Goal: Manage account settings

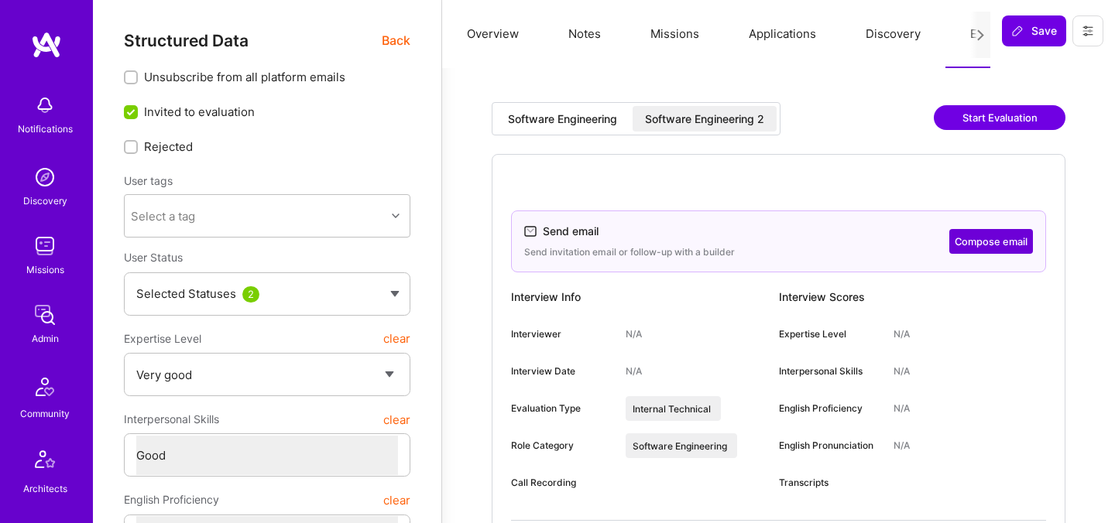
select select "5"
select select "4"
select select "6"
select select "US"
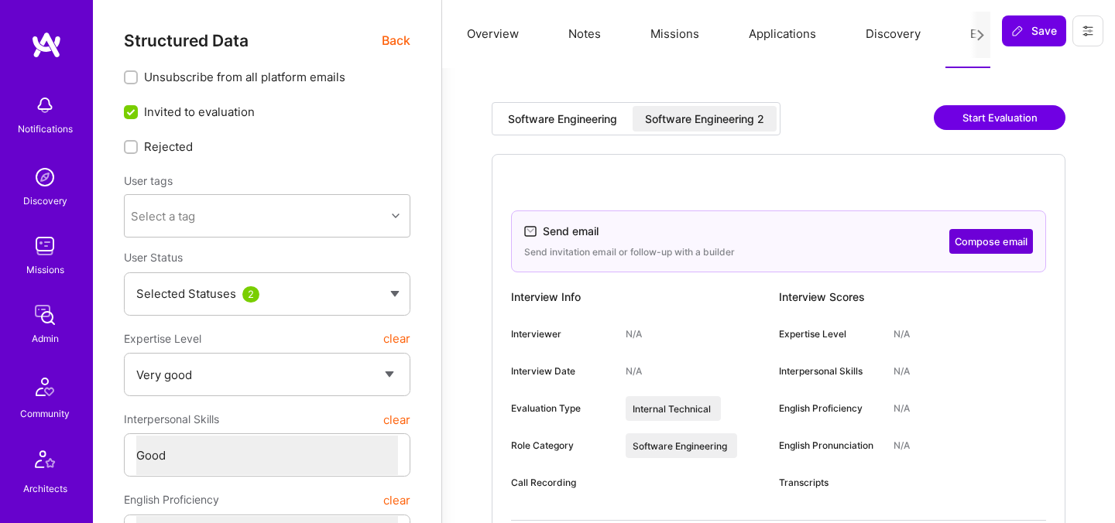
select select "Future Date"
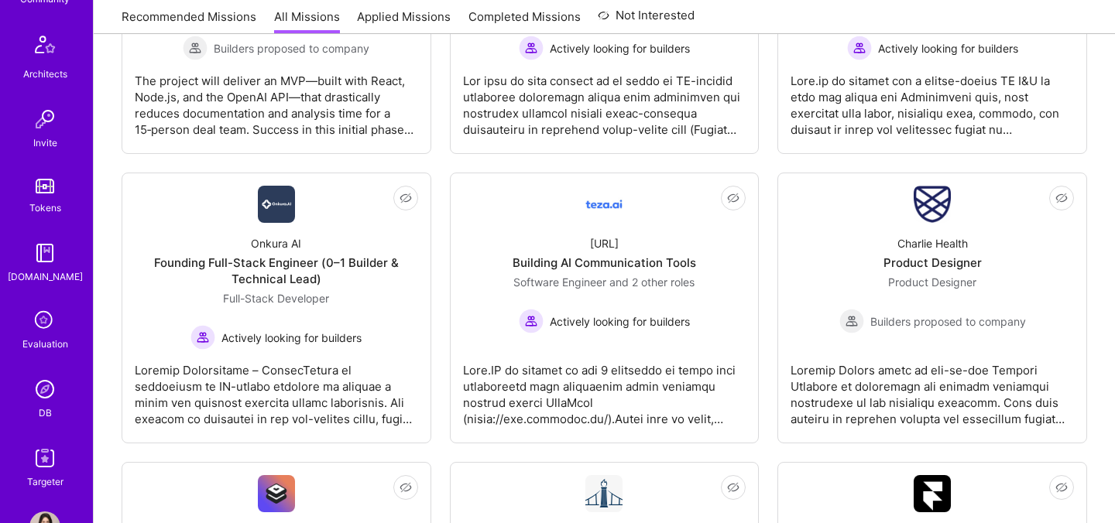
scroll to position [465, 0]
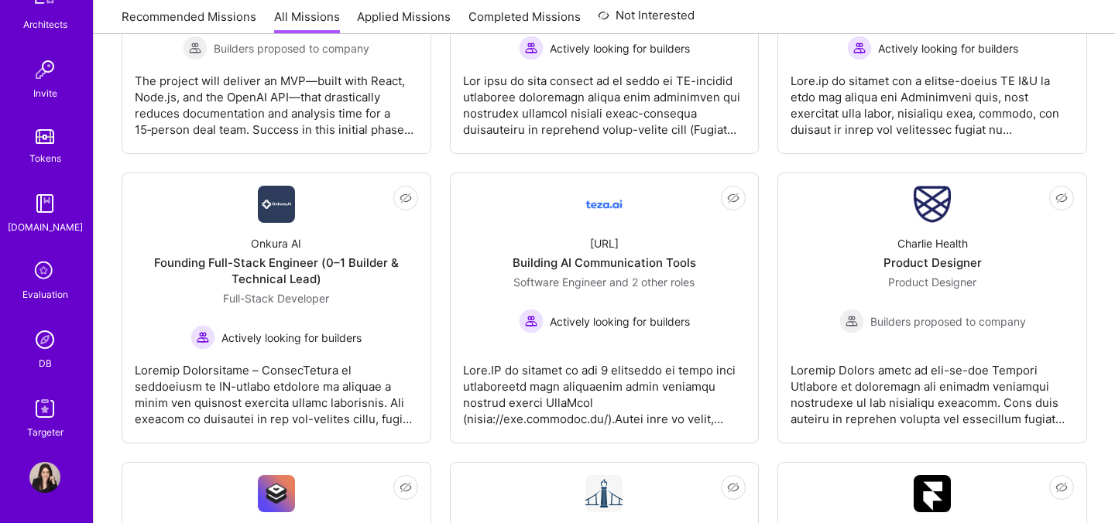
click at [49, 277] on icon at bounding box center [44, 271] width 29 height 29
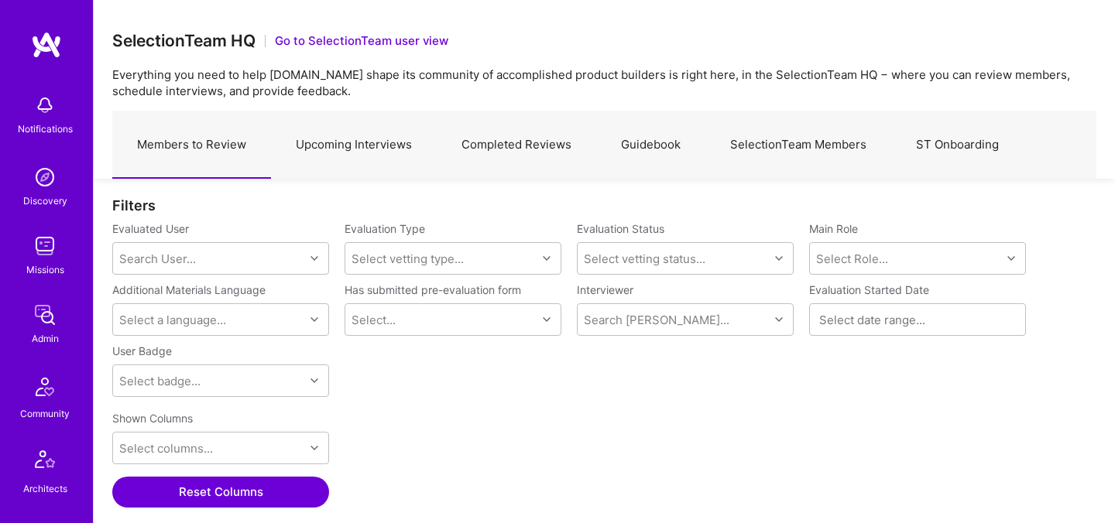
click at [55, 49] on img at bounding box center [46, 45] width 31 height 28
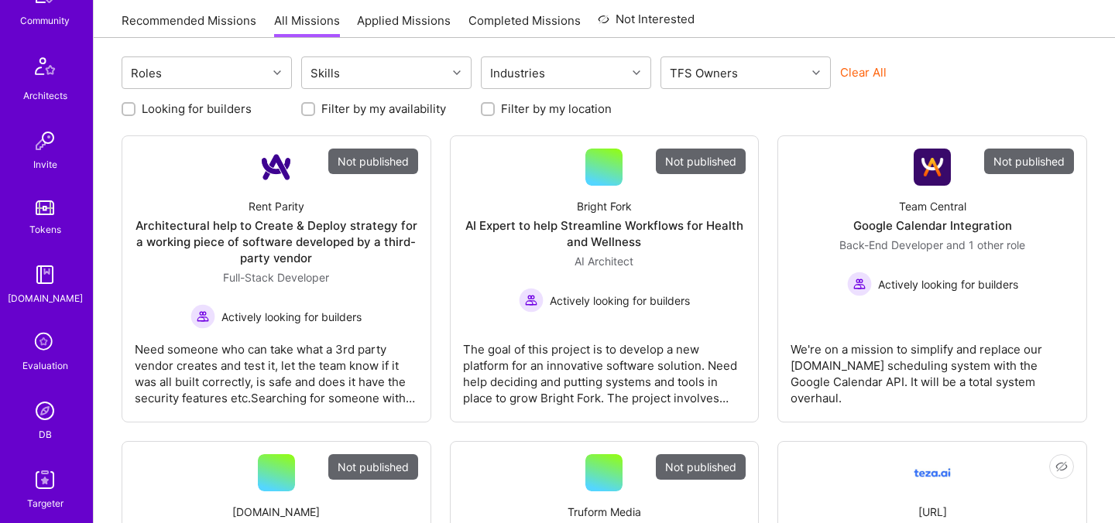
scroll to position [465, 0]
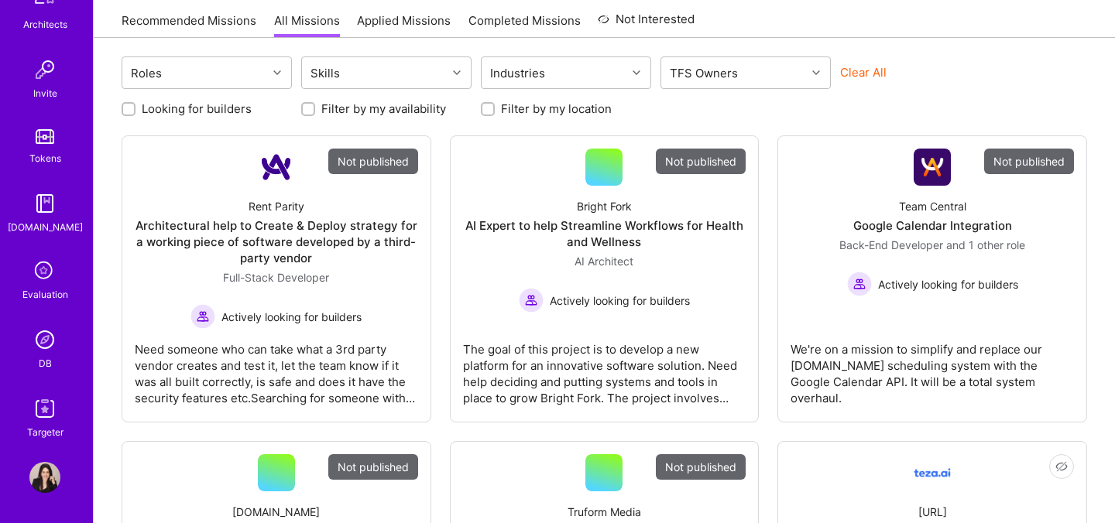
click at [37, 289] on div "Evaluation" at bounding box center [45, 294] width 46 height 16
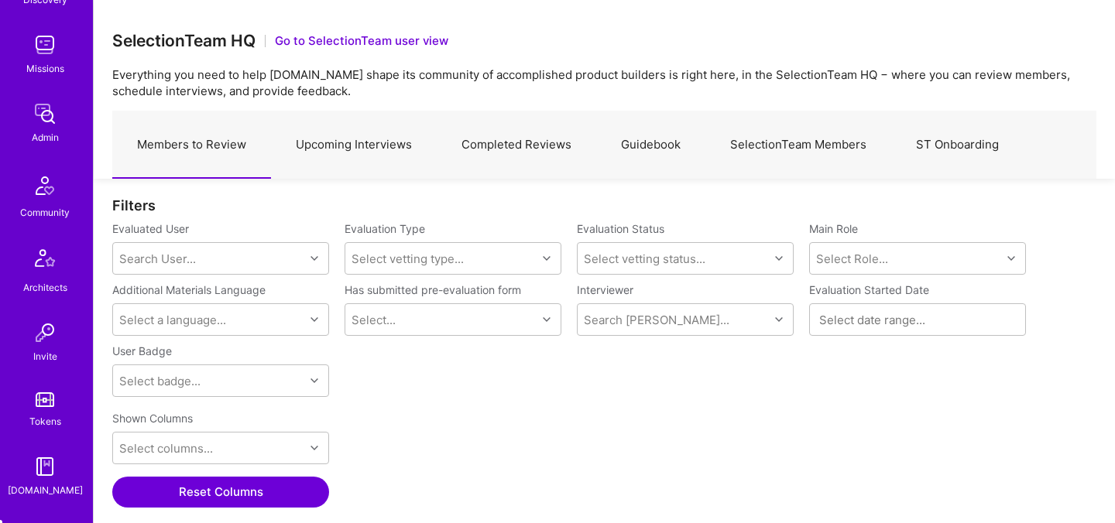
scroll to position [465, 0]
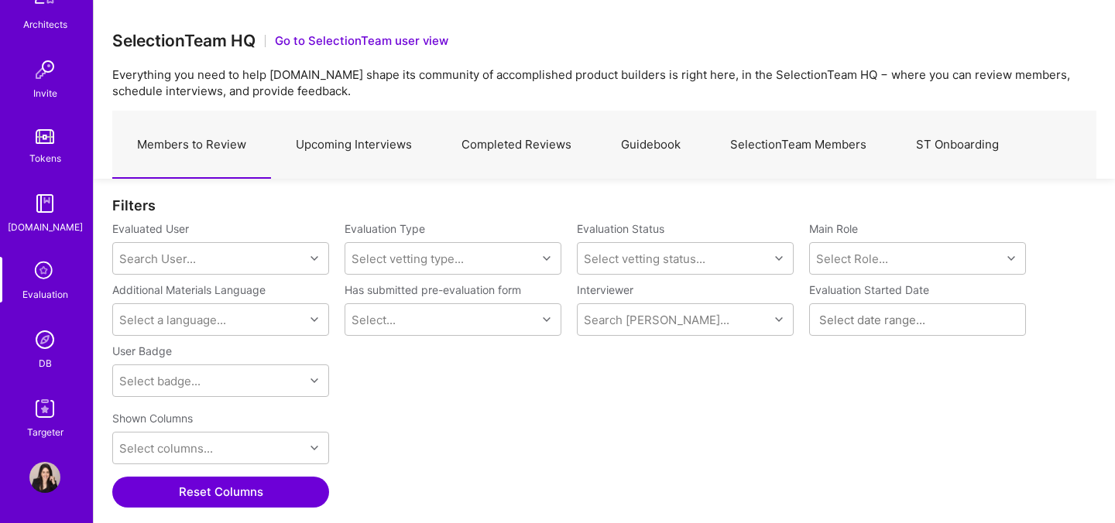
click at [50, 471] on img at bounding box center [44, 477] width 31 height 31
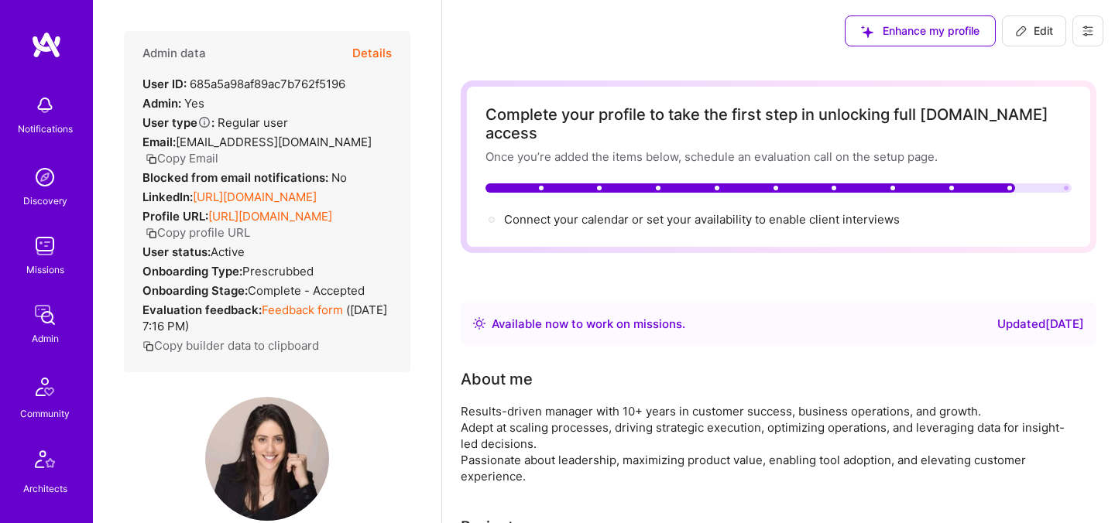
click at [1099, 36] on button at bounding box center [1087, 30] width 31 height 31
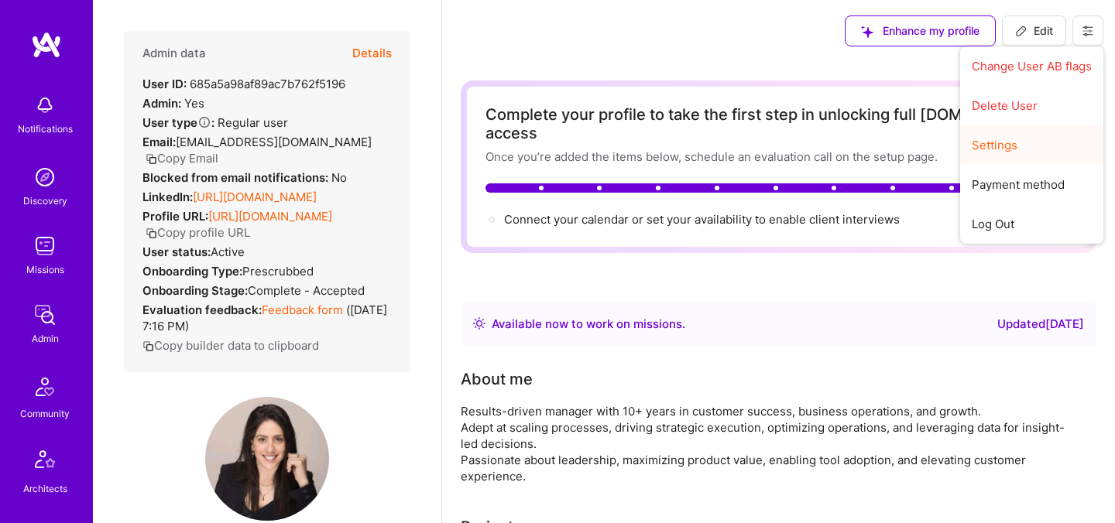
click at [996, 148] on button "Settings" at bounding box center [1031, 144] width 143 height 39
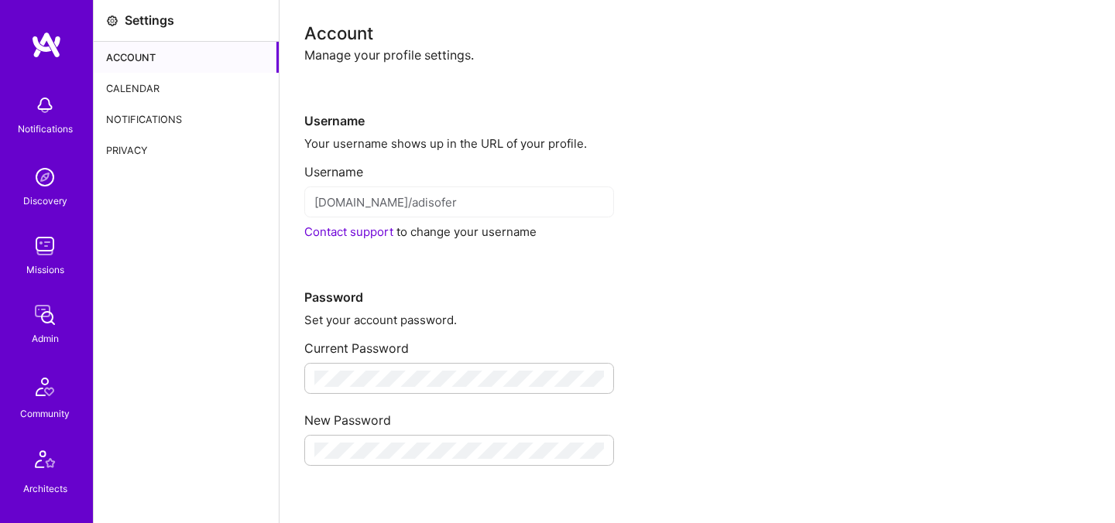
click at [170, 92] on div "Calendar" at bounding box center [186, 88] width 185 height 31
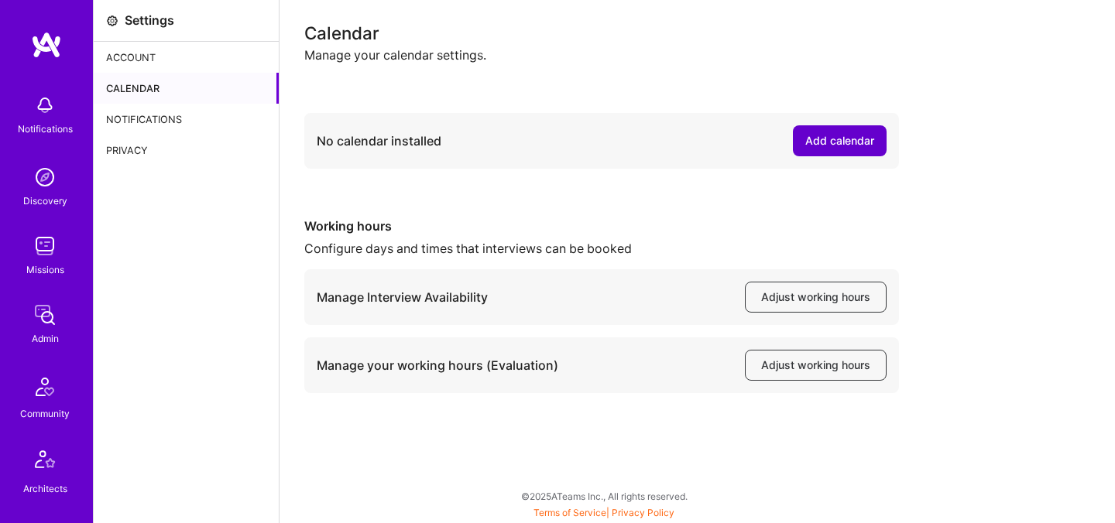
click at [828, 153] on button "Add calendar" at bounding box center [840, 140] width 94 height 31
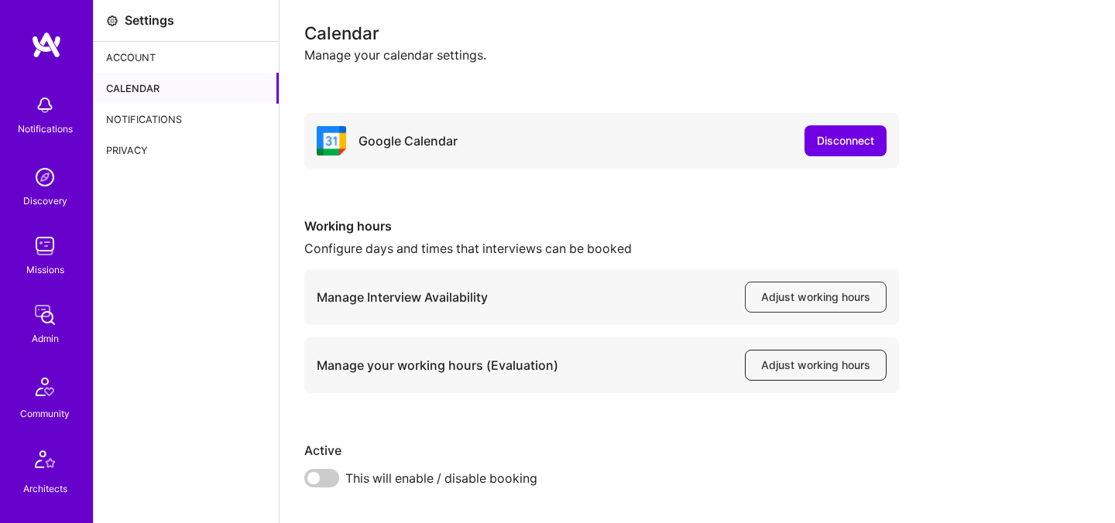
click at [794, 358] on span "Adjust working hours" at bounding box center [815, 365] width 109 height 15
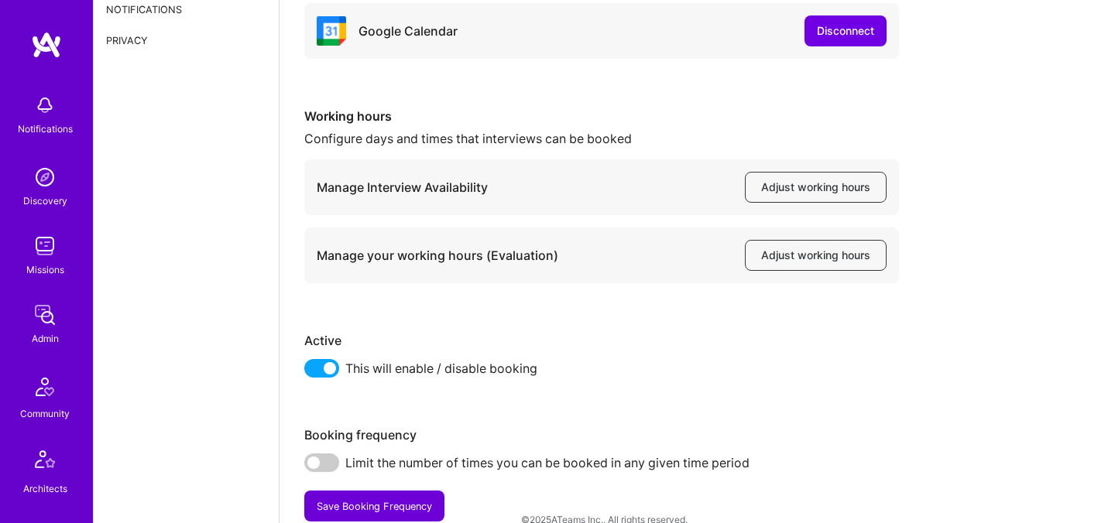
scroll to position [133, 0]
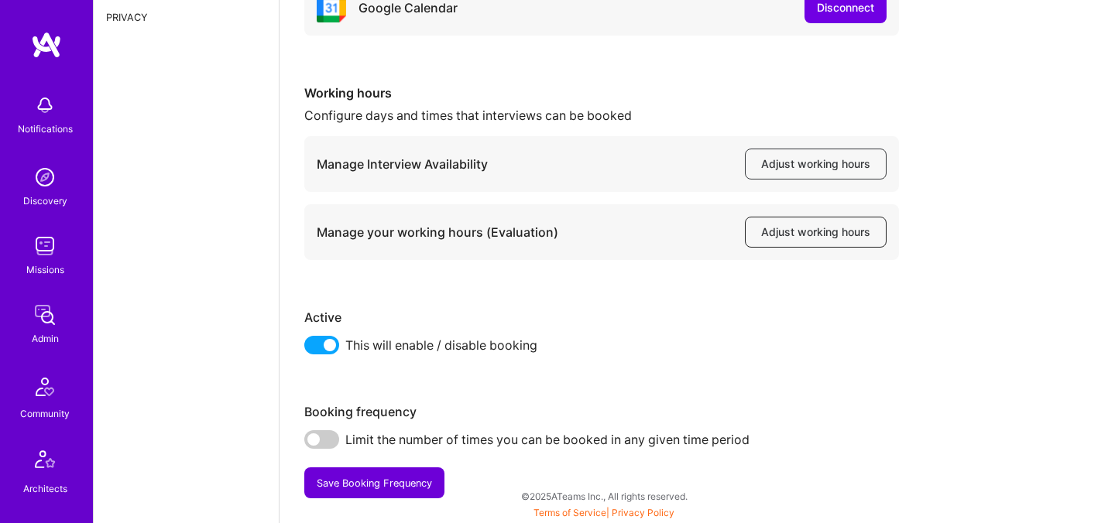
click at [797, 229] on span "Adjust working hours" at bounding box center [815, 232] width 109 height 15
click at [324, 441] on span at bounding box center [321, 439] width 35 height 19
click at [307, 444] on input "checkbox" at bounding box center [307, 444] width 0 height 0
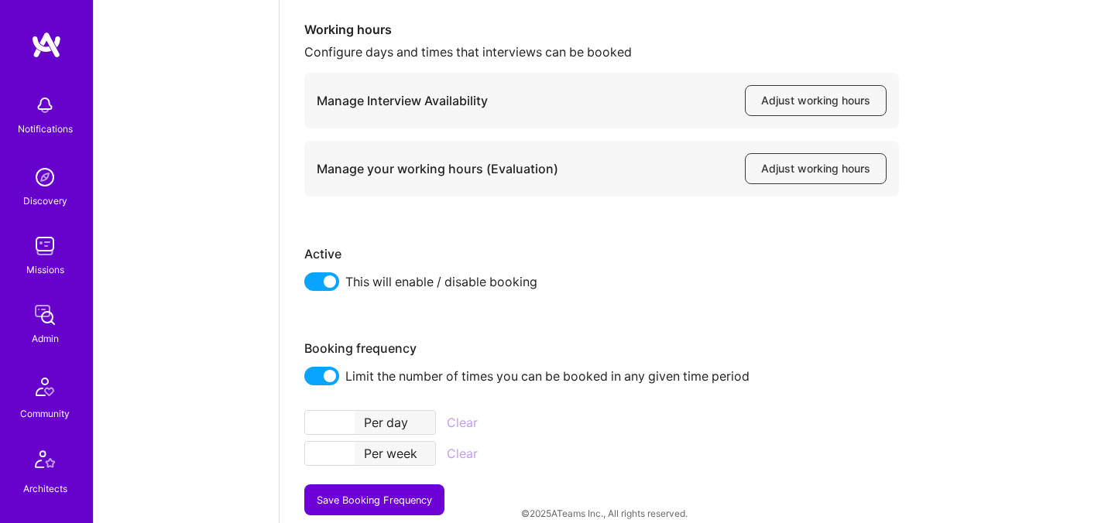
scroll to position [214, 0]
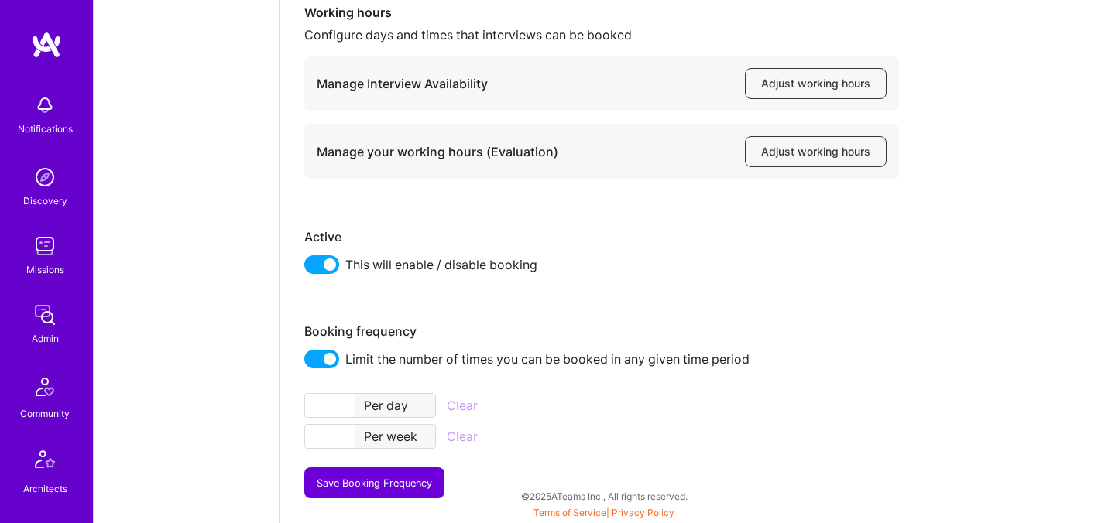
click at [323, 401] on input "number" at bounding box center [330, 405] width 50 height 23
type input "2"
type input "1"
click at [333, 437] on input "number" at bounding box center [330, 436] width 50 height 23
click at [347, 475] on button "Save Booking Frequency" at bounding box center [374, 483] width 140 height 31
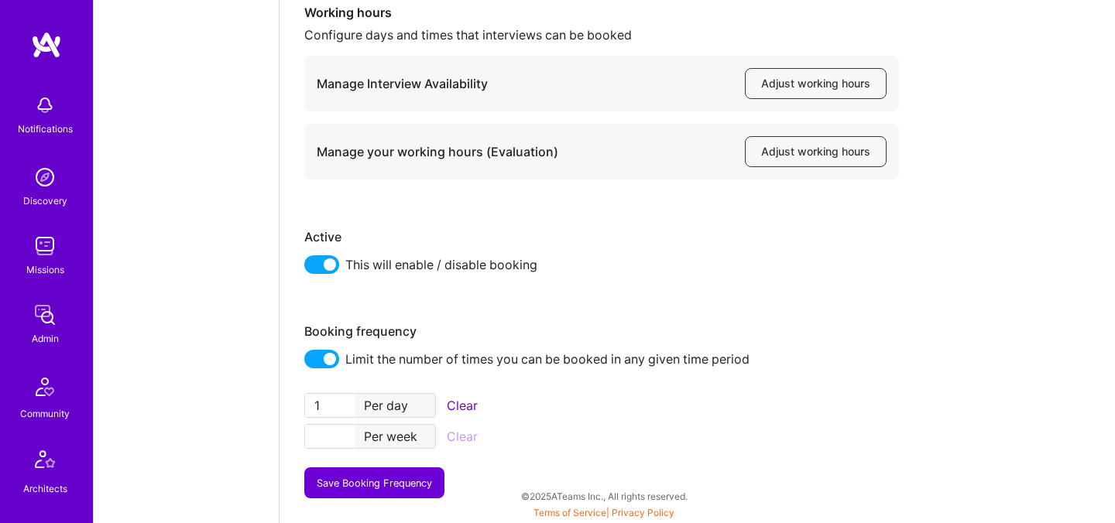
click at [325, 482] on button "Save Booking Frequency" at bounding box center [374, 483] width 140 height 31
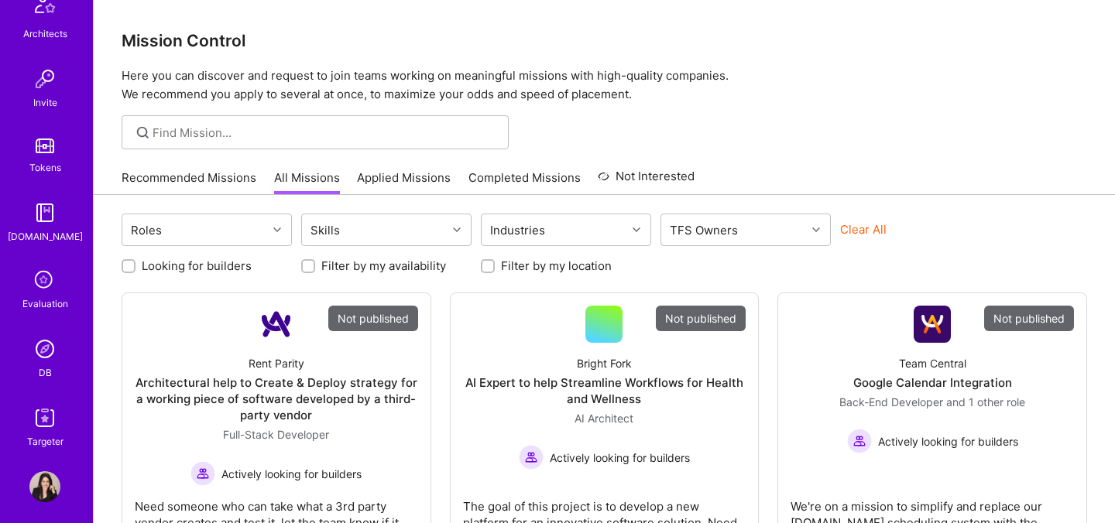
scroll to position [465, 0]
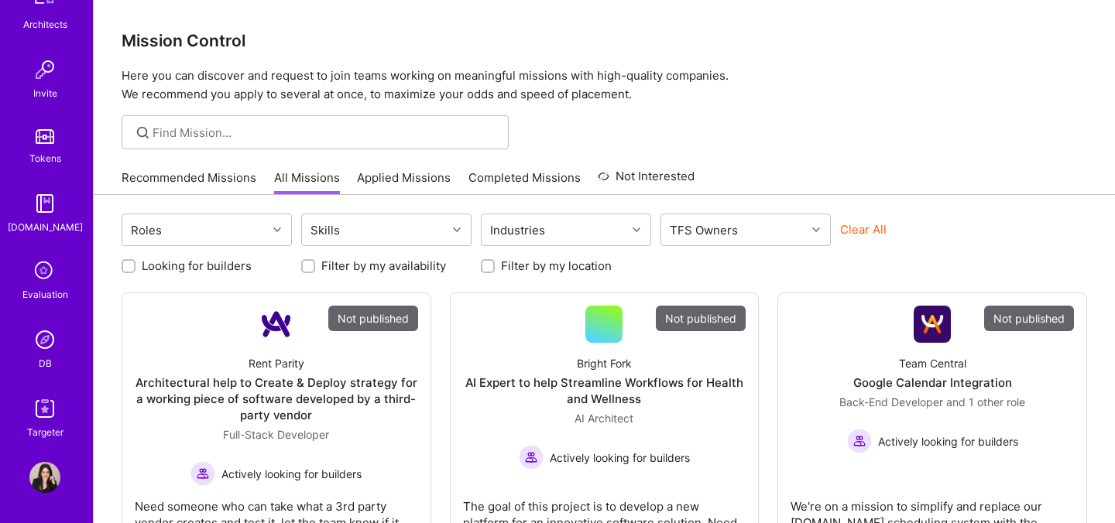
click at [45, 343] on img at bounding box center [44, 339] width 31 height 31
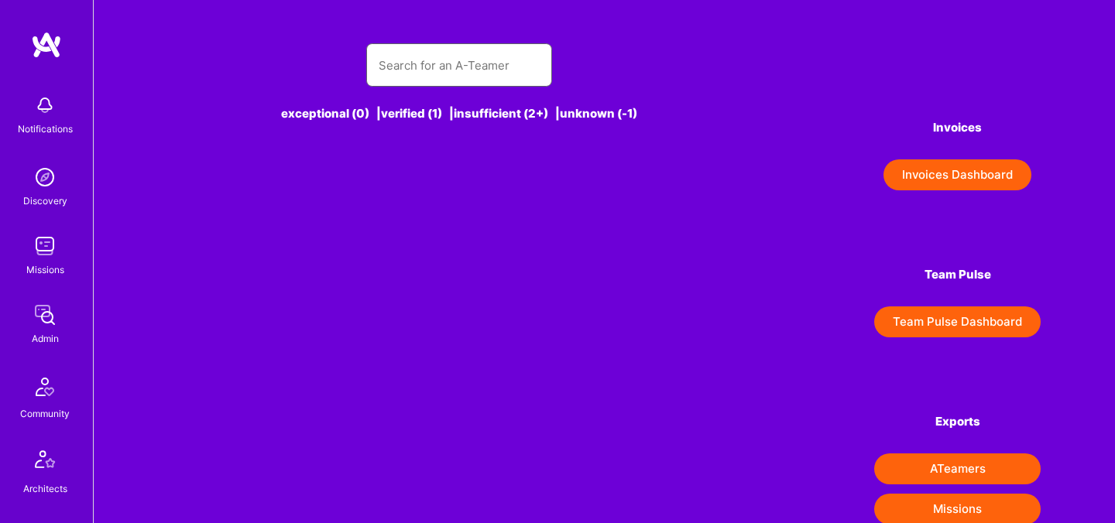
click at [454, 61] on input "text" at bounding box center [459, 65] width 161 height 39
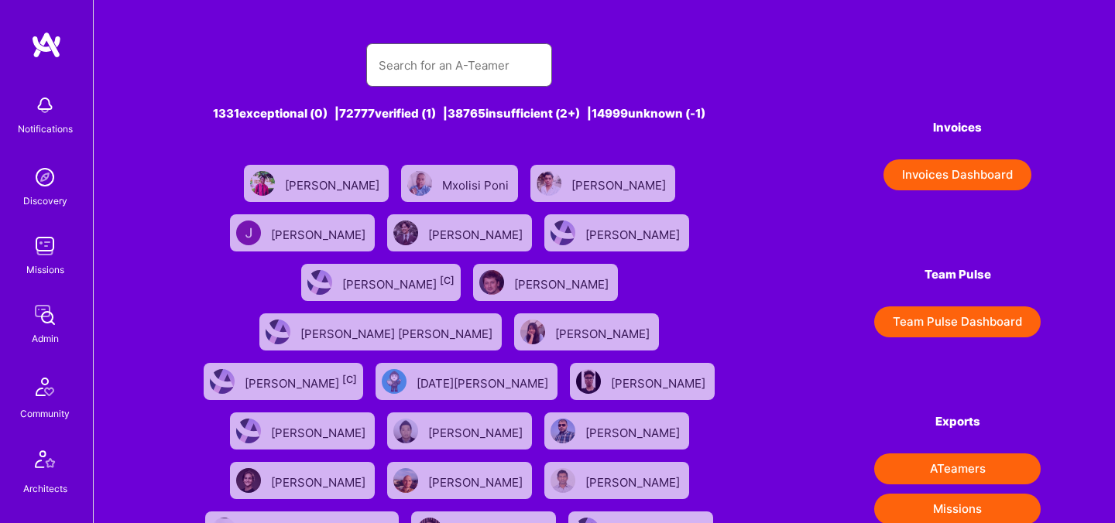
paste input "Colin Melia"
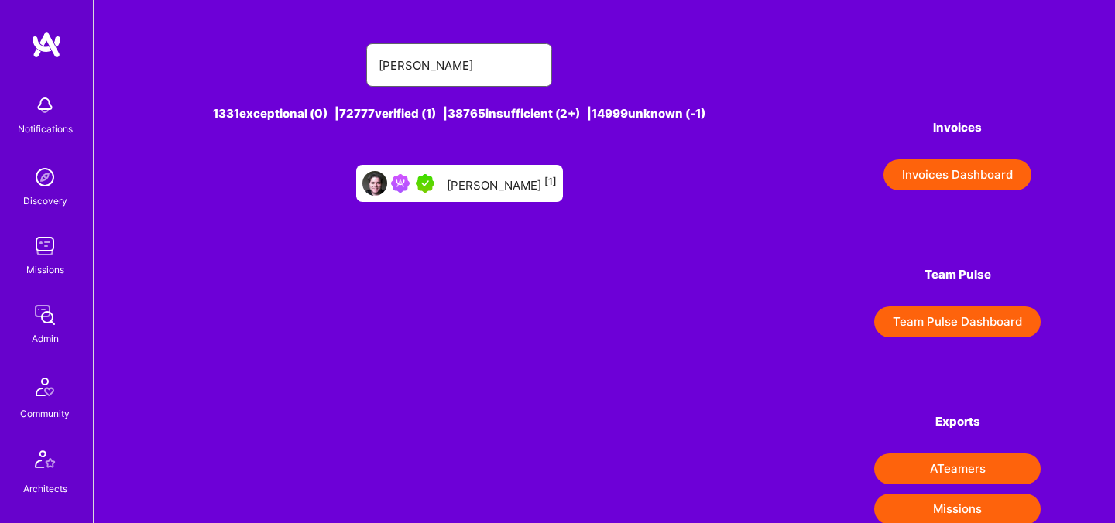
type input "Colin Melia"
click at [495, 174] on div "Colin Melia [1]" at bounding box center [502, 183] width 110 height 20
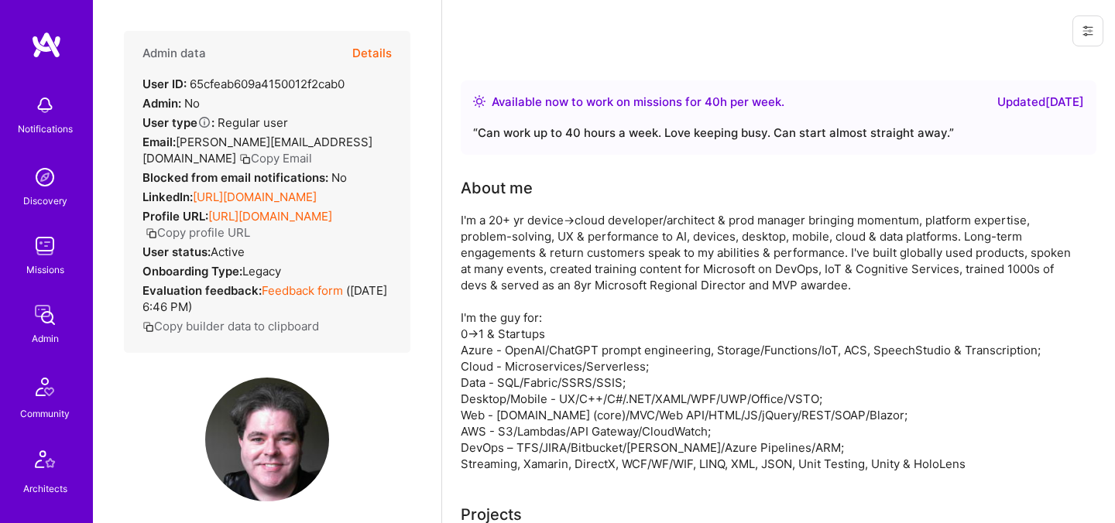
click at [356, 59] on button "Details" at bounding box center [371, 53] width 39 height 45
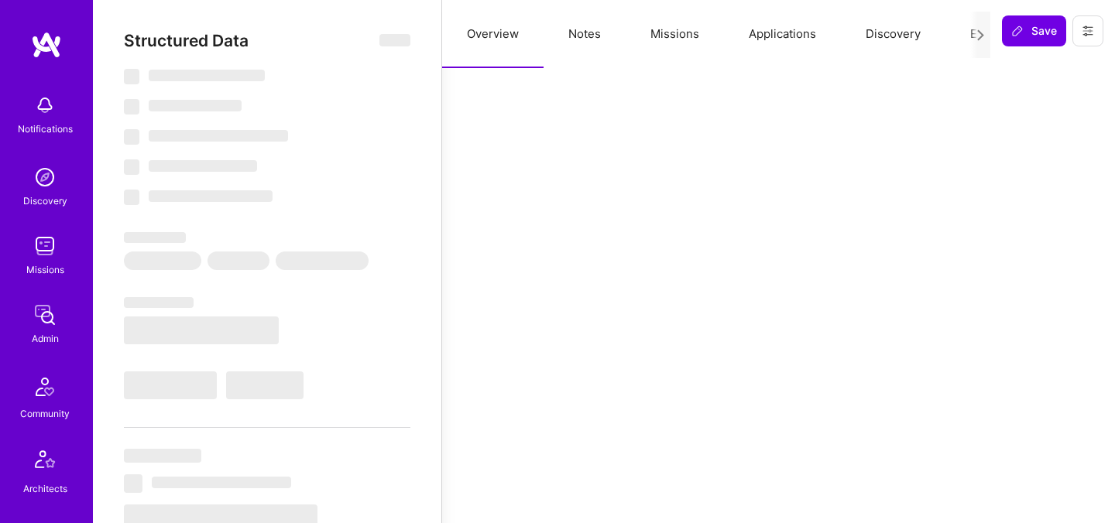
click at [674, 30] on button "Missions" at bounding box center [675, 34] width 98 height 68
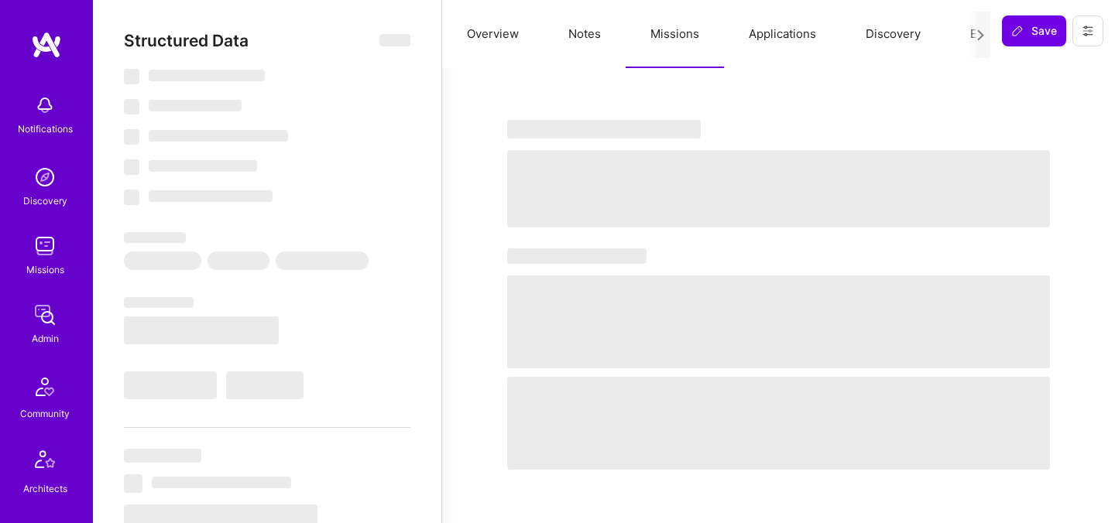
select select "Right Now"
select select "5"
select select "4"
select select "7"
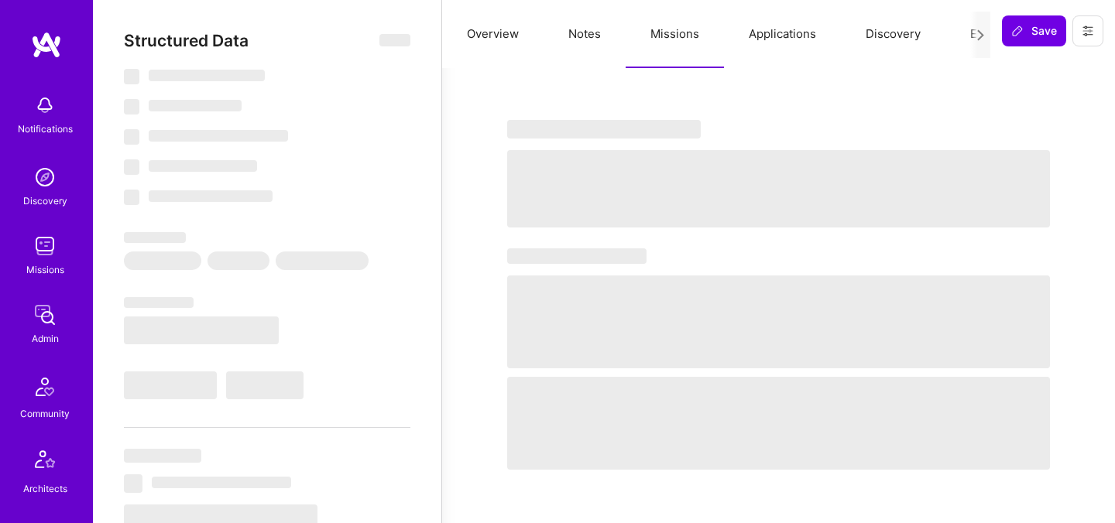
select select "CA"
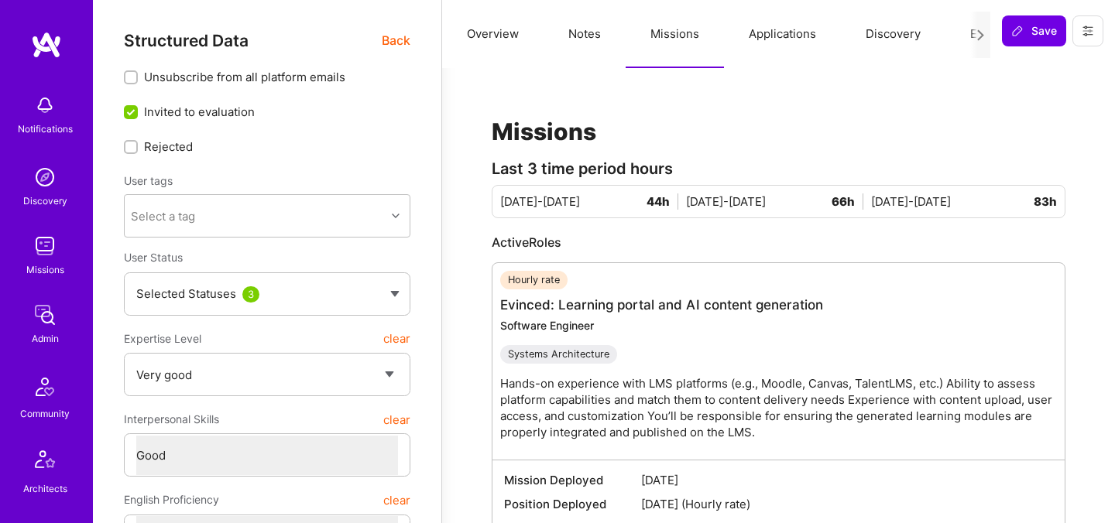
click at [380, 43] on div "Structured Data Back" at bounding box center [267, 40] width 286 height 19
click at [386, 43] on span "Back" at bounding box center [396, 40] width 29 height 19
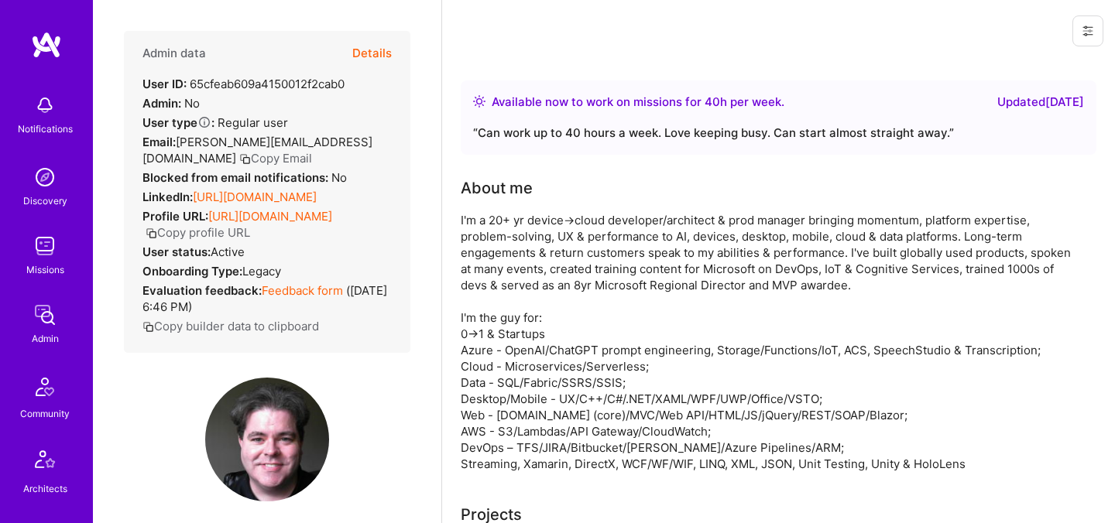
click at [265, 190] on link "https://linkedin.com/in/colinmelia" at bounding box center [255, 197] width 124 height 15
